Goal: Task Accomplishment & Management: Manage account settings

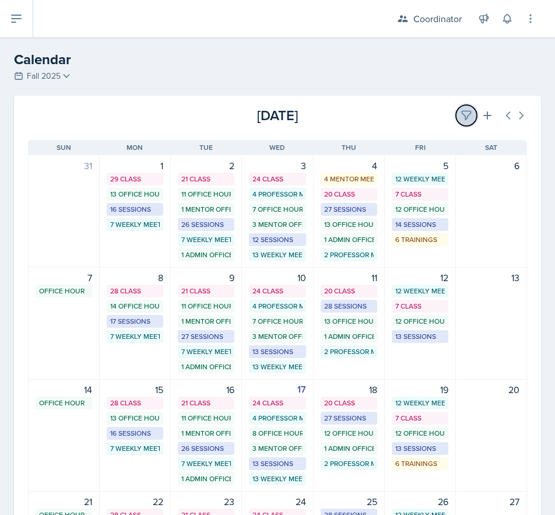
click at [461, 117] on icon at bounding box center [467, 116] width 12 height 12
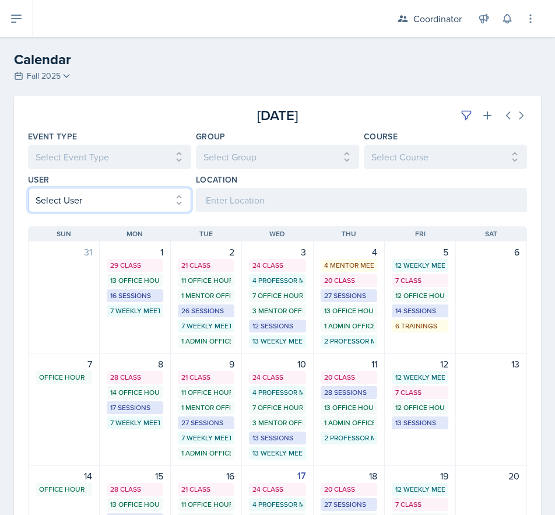
click at [66, 206] on select "Select User All [PERSON_NAME] [PERSON_NAME] [PERSON_NAME] [PERSON_NAME] [PERSON…" at bounding box center [109, 200] width 163 height 24
select select "481202eb-b246-4b62-a80e-9d17d239237b"
click at [28, 188] on select "Select User All [PERSON_NAME] [PERSON_NAME] [PERSON_NAME] [PERSON_NAME] [PERSON…" at bounding box center [109, 200] width 163 height 24
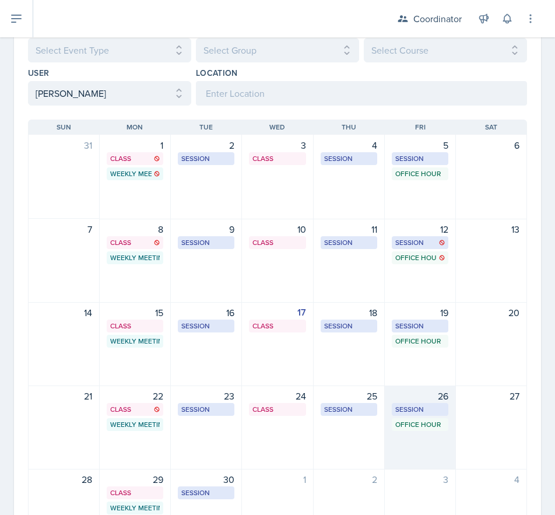
scroll to position [117, 0]
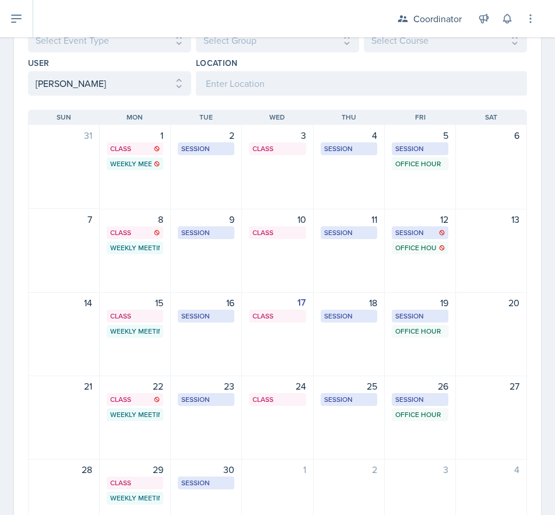
click at [208, 438] on div "23 Session BAB 204 1:30 PM - 2:30 PM" at bounding box center [206, 417] width 71 height 84
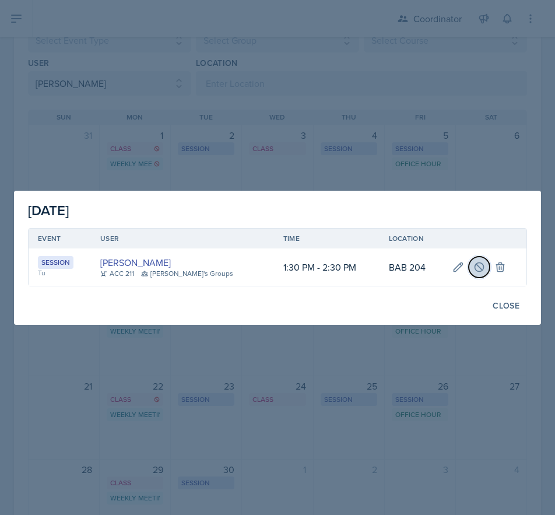
click at [474, 272] on icon at bounding box center [479, 267] width 12 height 12
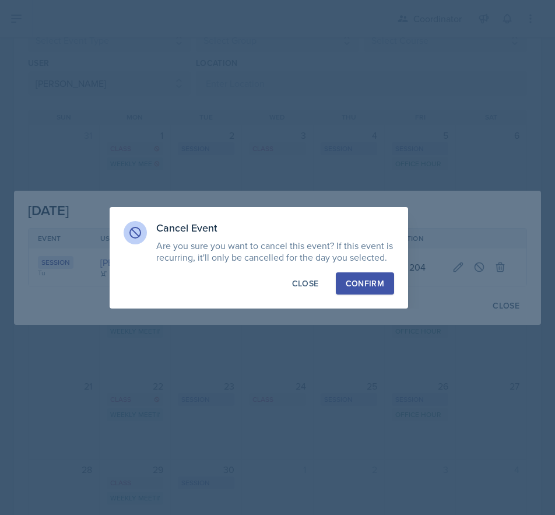
click at [374, 286] on div "Confirm" at bounding box center [365, 283] width 38 height 12
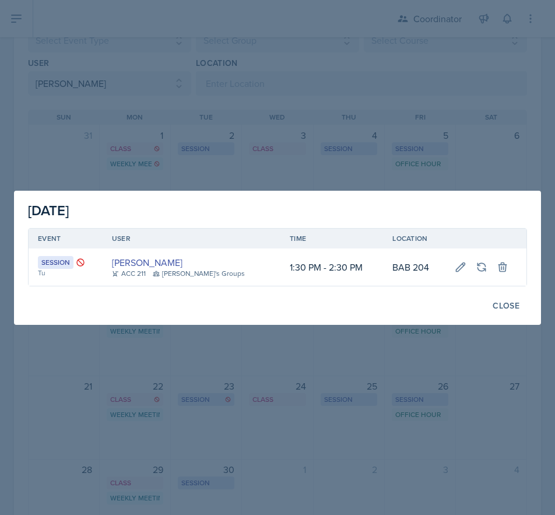
click at [377, 410] on div at bounding box center [277, 257] width 555 height 515
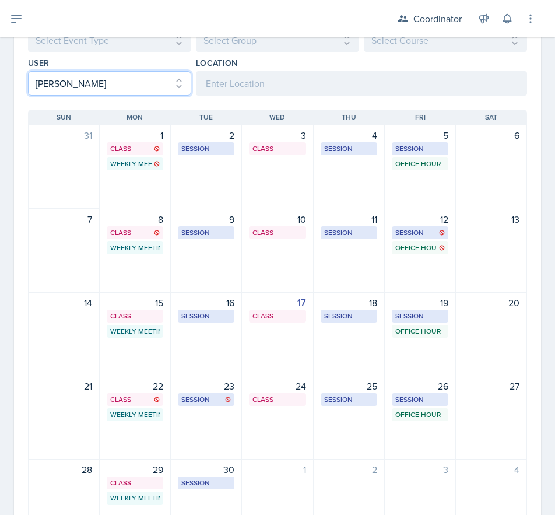
click at [109, 93] on select "Select User All [PERSON_NAME] [PERSON_NAME] [PERSON_NAME] [PERSON_NAME] [PERSON…" at bounding box center [109, 83] width 163 height 24
select select
click at [28, 71] on select "Select User All [PERSON_NAME] [PERSON_NAME] [PERSON_NAME] [PERSON_NAME] [PERSON…" at bounding box center [109, 83] width 163 height 24
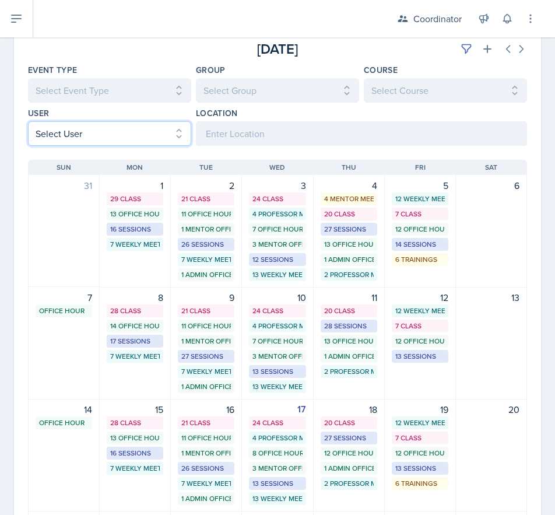
scroll to position [0, 0]
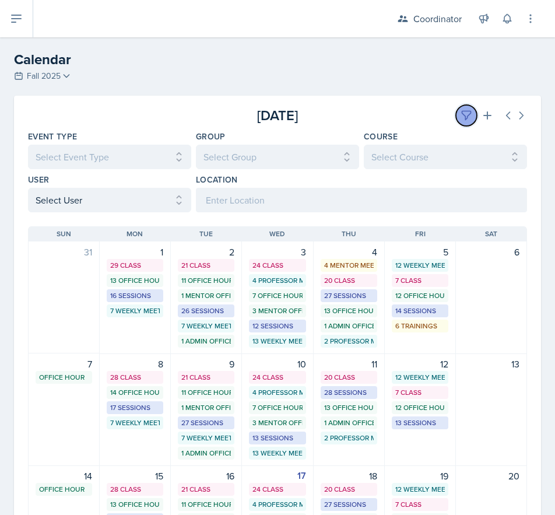
click at [461, 115] on icon at bounding box center [467, 116] width 12 height 12
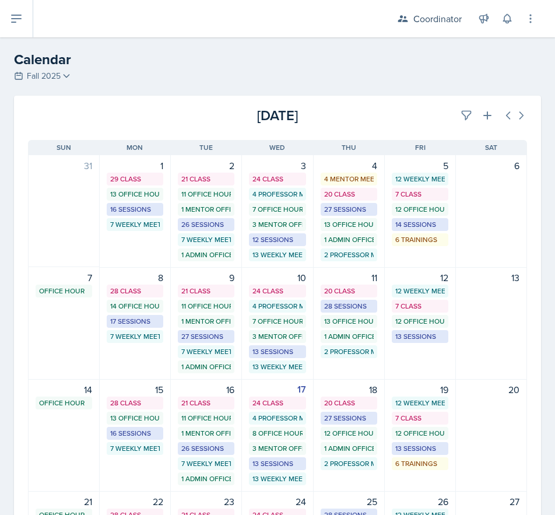
click at [391, 120] on div "[DATE]" at bounding box center [444, 115] width 166 height 21
